Goal: Transaction & Acquisition: Purchase product/service

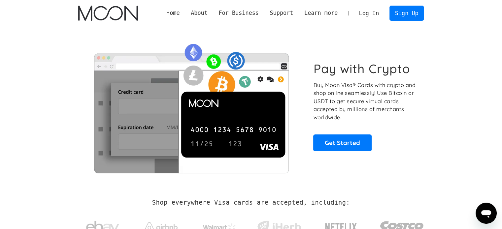
click at [371, 15] on link "Log In" at bounding box center [369, 13] width 31 height 15
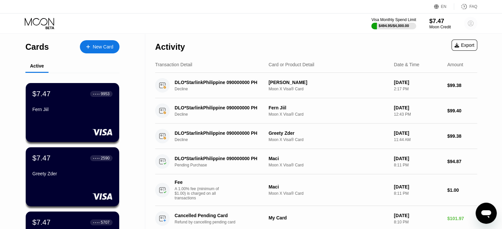
click at [476, 23] on circle at bounding box center [470, 23] width 13 height 13
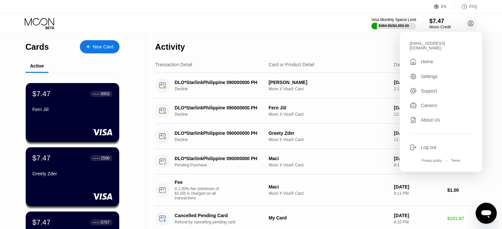
click at [325, 42] on div "Activity Export" at bounding box center [316, 45] width 322 height 23
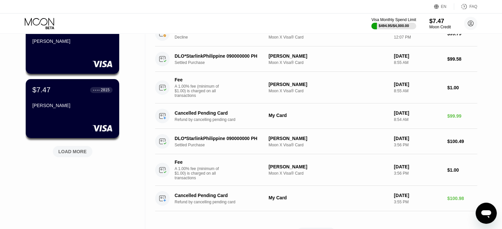
scroll to position [297, 0]
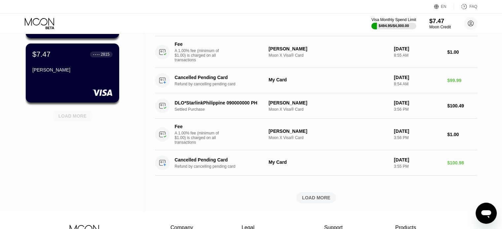
click at [75, 119] on div "LOAD MORE" at bounding box center [72, 116] width 28 height 6
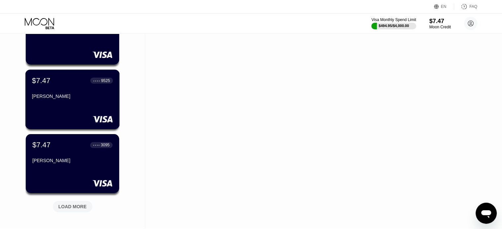
scroll to position [561, 0]
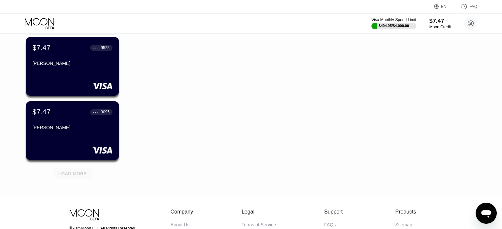
click at [75, 174] on div "LOAD MORE" at bounding box center [72, 174] width 28 height 6
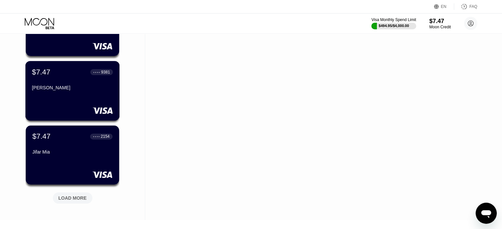
scroll to position [892, 0]
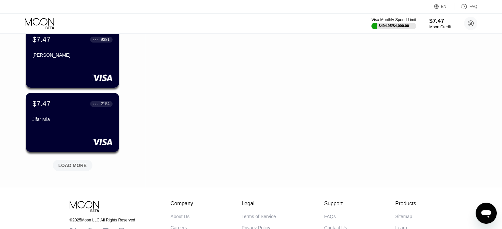
click at [77, 165] on div "LOAD MORE" at bounding box center [72, 166] width 28 height 6
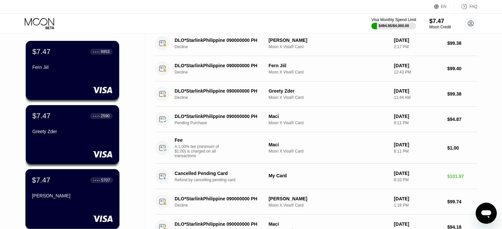
scroll to position [0, 0]
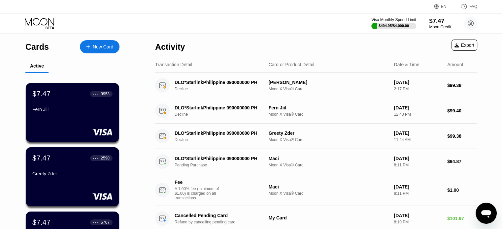
click at [436, 26] on div "Moon Credit" at bounding box center [440, 27] width 22 height 5
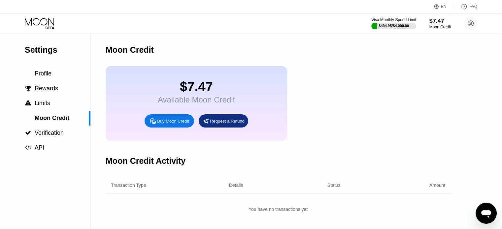
click at [178, 124] on div "Buy Moon Credit" at bounding box center [173, 122] width 32 height 6
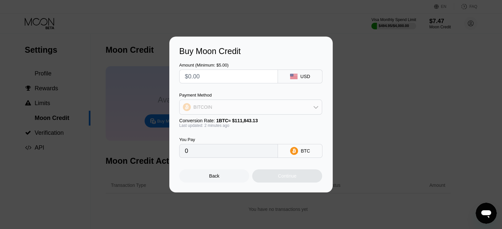
click at [236, 107] on div "BITCOIN" at bounding box center [251, 107] width 142 height 13
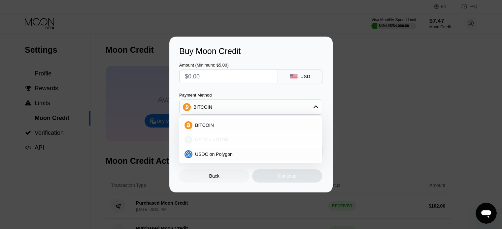
click at [198, 138] on span "USDT on TRON" at bounding box center [211, 139] width 33 height 5
type input "0.00"
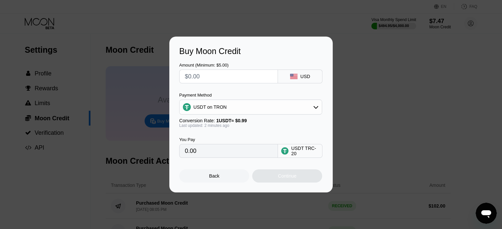
click at [204, 78] on input "text" at bounding box center [229, 76] width 88 height 13
type input "$20"
type input "2.02"
type input "$200"
type input "202.02"
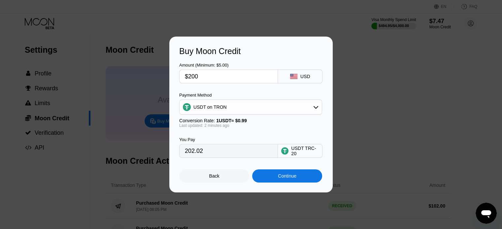
type input "$200"
click at [280, 179] on div "Continue" at bounding box center [287, 176] width 18 height 5
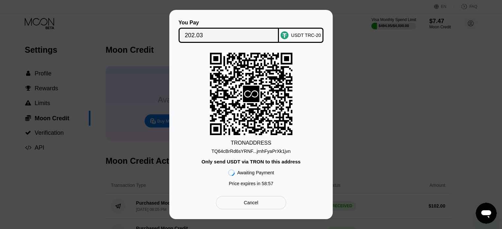
click at [249, 206] on div "Cancel" at bounding box center [251, 203] width 15 height 6
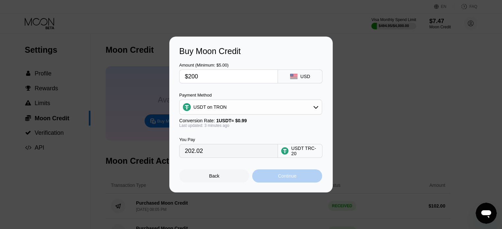
click at [285, 179] on div "Continue" at bounding box center [287, 176] width 18 height 5
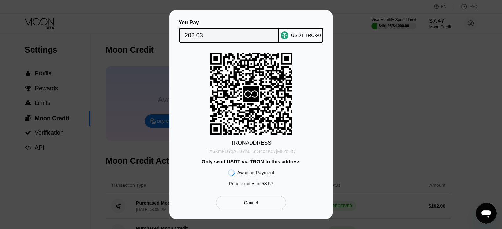
click at [288, 152] on div "TX6XmFDYqAHJYhu...qG4c4K57jM8YqHQ" at bounding box center [251, 151] width 89 height 5
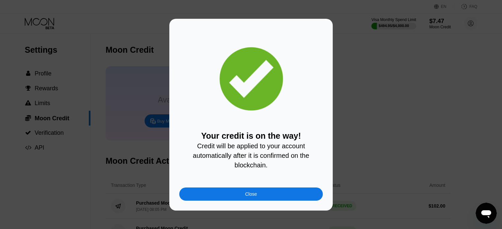
click at [284, 197] on div "Close" at bounding box center [251, 194] width 144 height 13
